Goal: Information Seeking & Learning: Learn about a topic

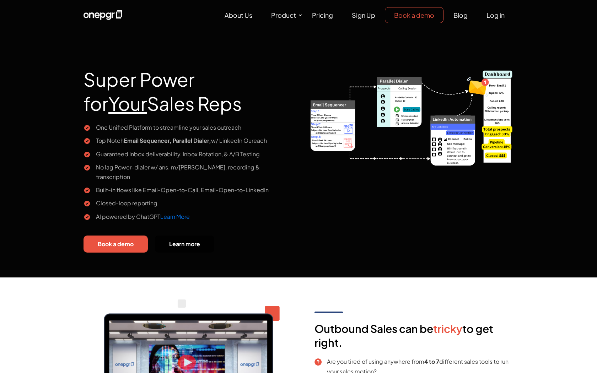
click at [268, 164] on li "No lag Power-dialer w/ ans. m/c detection, recording & transcription" at bounding box center [189, 171] width 210 height 19
click at [318, 20] on link "Pricing" at bounding box center [322, 14] width 39 height 15
